Goal: Information Seeking & Learning: Learn about a topic

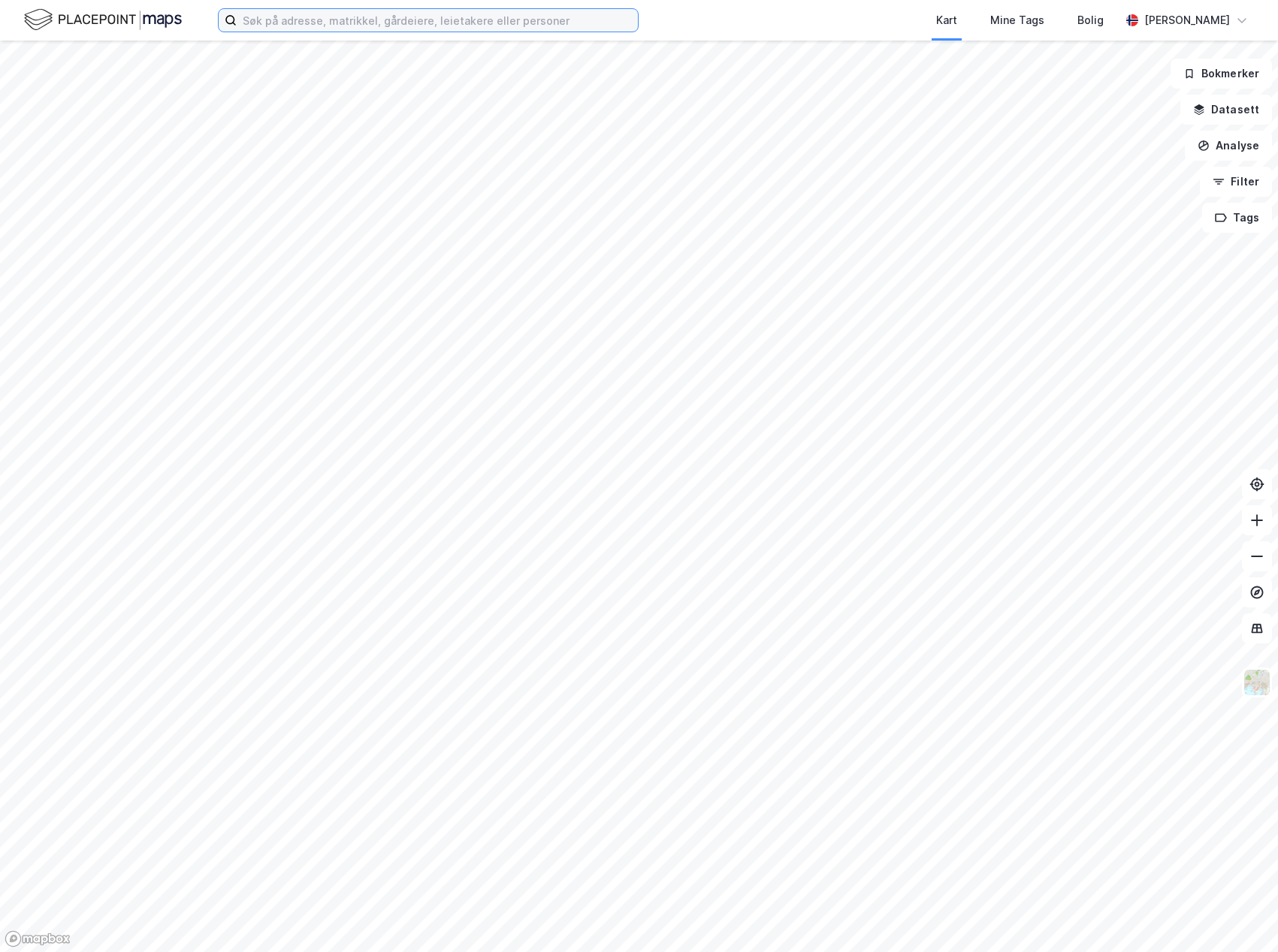
click at [362, 17] on input at bounding box center [437, 21] width 401 height 23
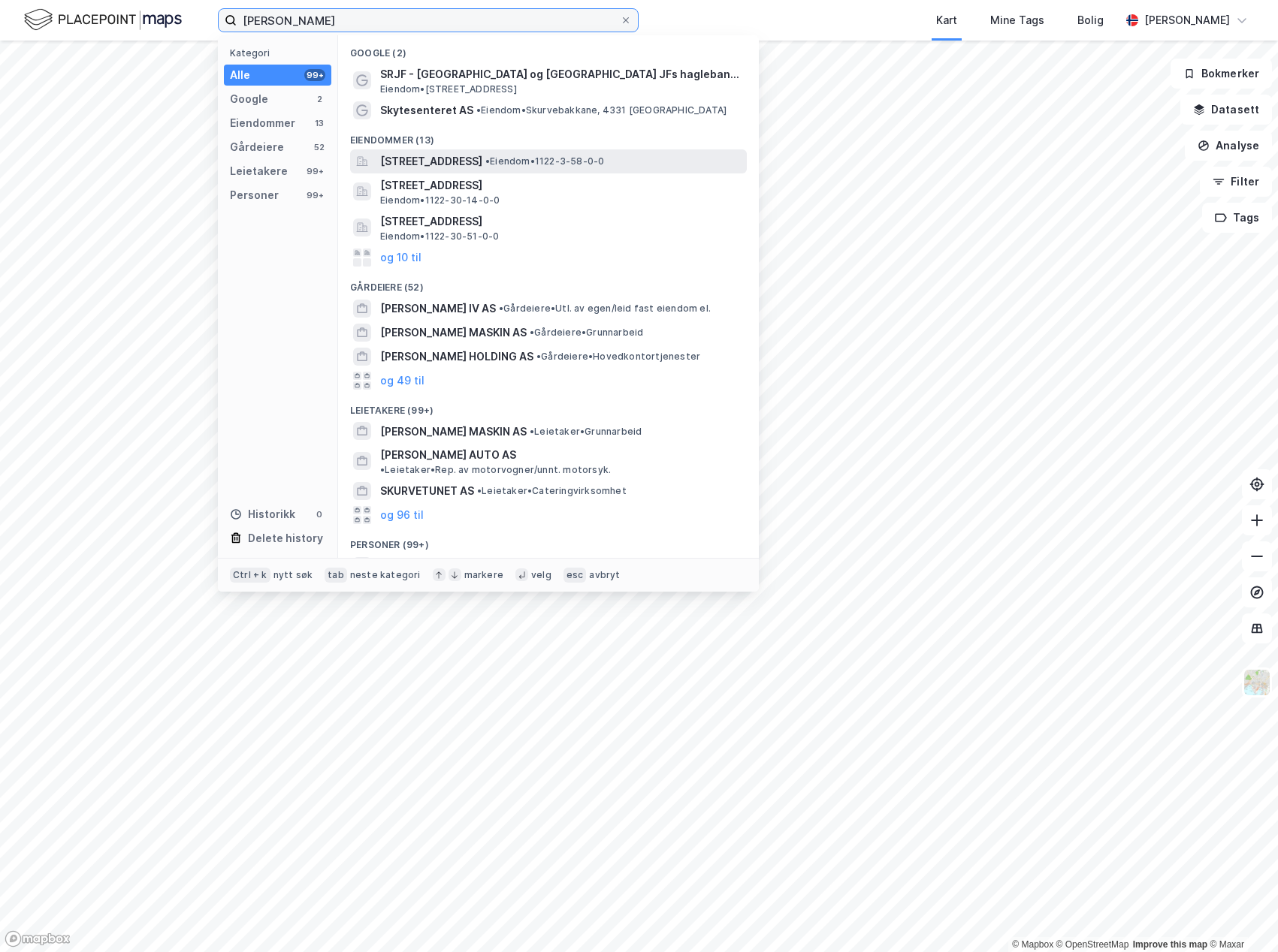
type input "[PERSON_NAME]"
click at [427, 162] on span "[STREET_ADDRESS]" at bounding box center [431, 161] width 102 height 18
